Goal: Navigation & Orientation: Find specific page/section

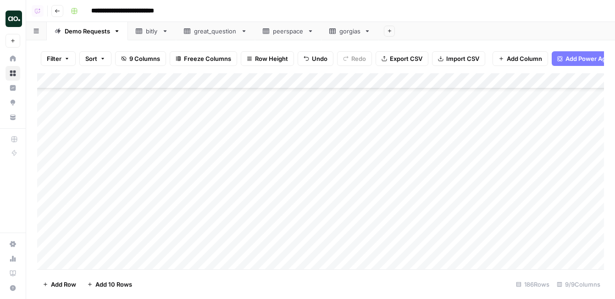
scroll to position [2691, 0]
click at [107, 150] on div "Add Column" at bounding box center [320, 171] width 567 height 196
click at [350, 150] on div "Add Column" at bounding box center [320, 171] width 567 height 196
click at [351, 166] on div "Add Column" at bounding box center [320, 171] width 567 height 196
click at [349, 181] on div "Add Column" at bounding box center [320, 171] width 567 height 196
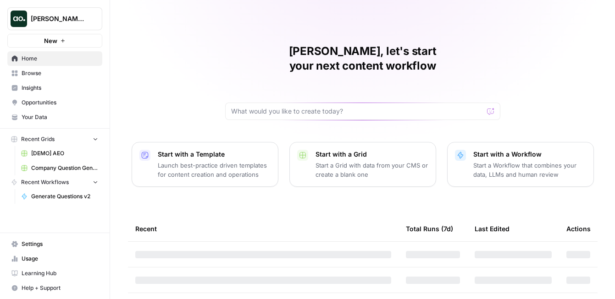
click at [84, 23] on button "Dillon Test" at bounding box center [54, 18] width 95 height 23
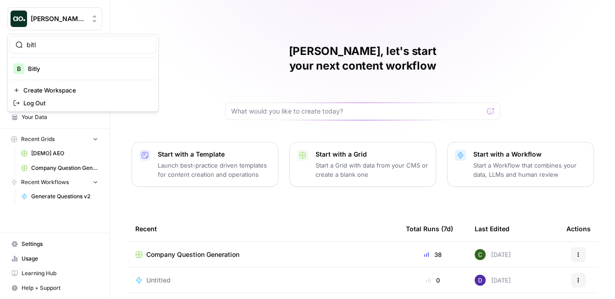
type input "bitl"
click at [55, 72] on span "Bitly" at bounding box center [88, 68] width 121 height 9
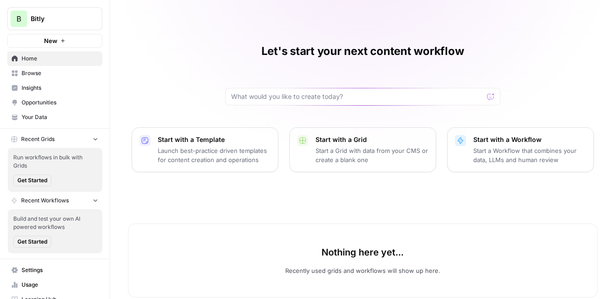
click at [55, 89] on span "Insights" at bounding box center [60, 88] width 77 height 8
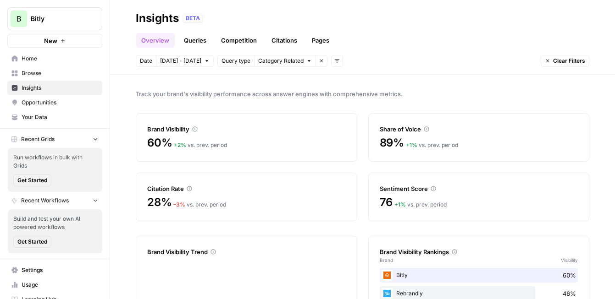
click at [58, 100] on span "Opportunities" at bounding box center [60, 103] width 77 height 8
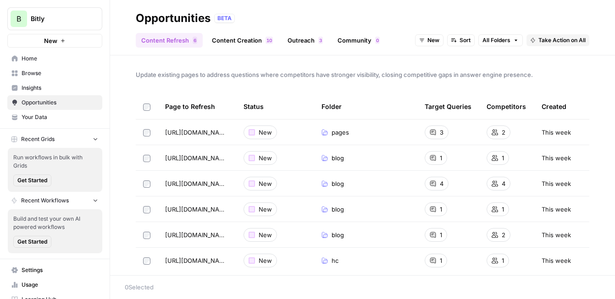
click at [61, 73] on span "Browse" at bounding box center [60, 73] width 77 height 8
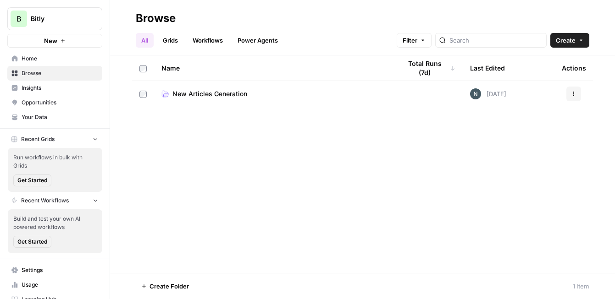
click at [59, 63] on link "Home" at bounding box center [54, 58] width 95 height 15
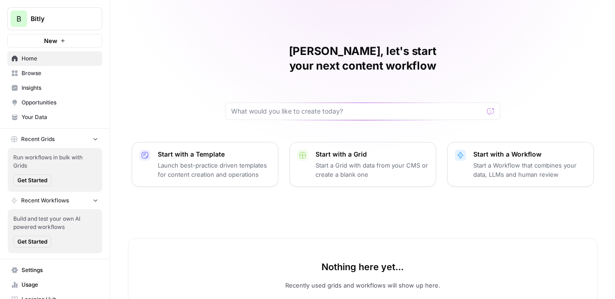
click at [51, 61] on span "Home" at bounding box center [60, 59] width 77 height 8
click at [49, 75] on span "Browse" at bounding box center [60, 73] width 77 height 8
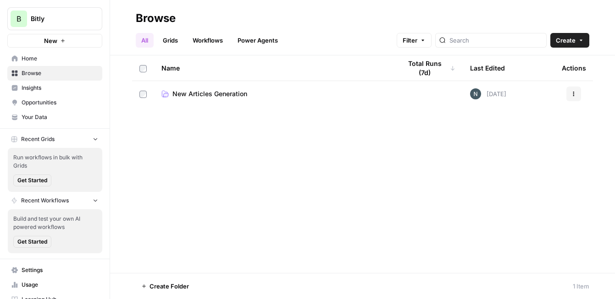
click at [205, 96] on span "New Articles Generation" at bounding box center [209, 93] width 75 height 9
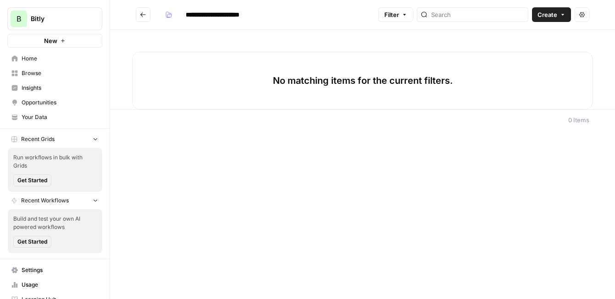
click at [146, 16] on icon "Go back" at bounding box center [143, 14] width 6 height 6
